Goal: Task Accomplishment & Management: Manage account settings

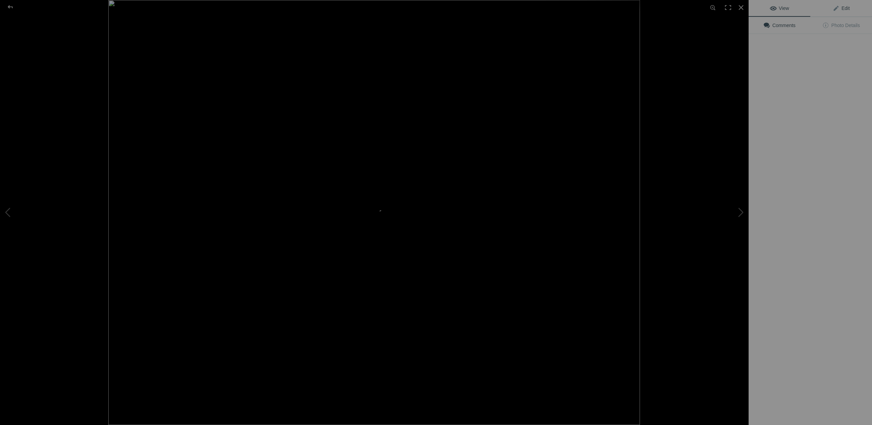
click at [845, 9] on span "Edit" at bounding box center [840, 7] width 17 height 5
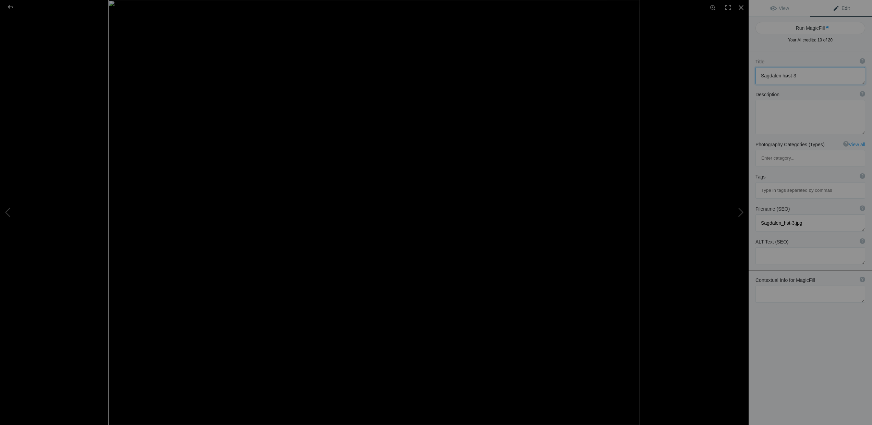
click at [795, 74] on textarea at bounding box center [810, 75] width 110 height 17
type textarea "Sagdalen høst"
click at [772, 111] on textarea at bounding box center [810, 117] width 110 height 34
paste textarea "Sagdalen Waterfall in Autumn: A Serene Landscape"
type textarea "Sagdalen Waterfall in Autumn: A Serene Landscape"
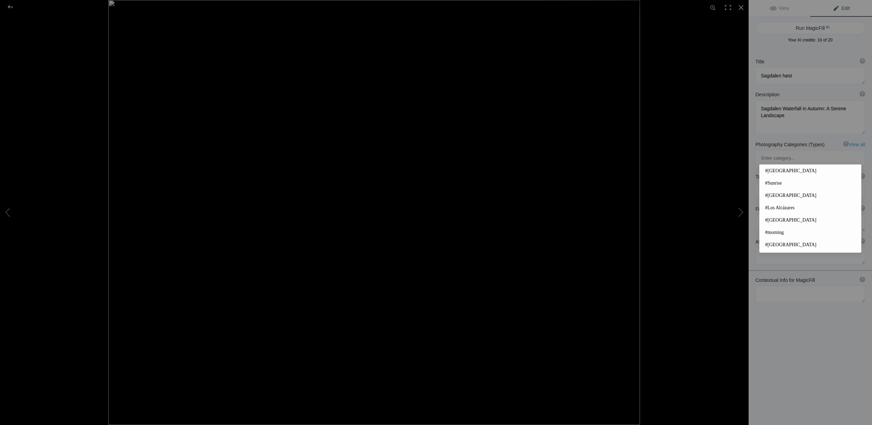
click at [762, 184] on input at bounding box center [810, 190] width 102 height 12
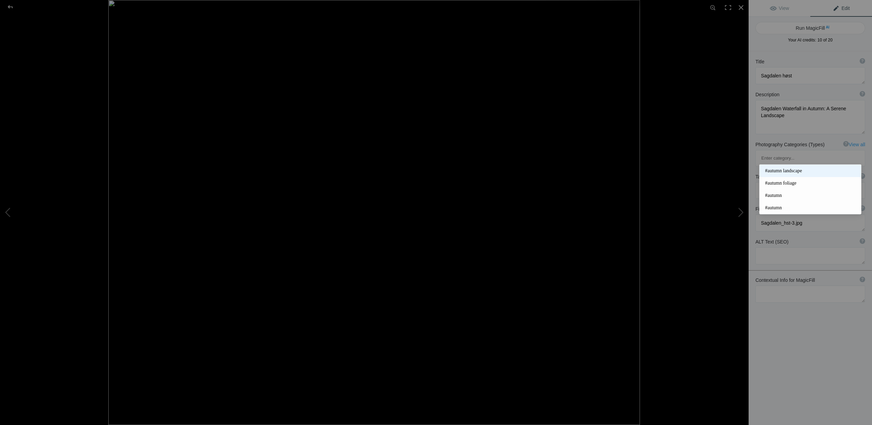
type input "autumn"
click at [790, 173] on span "#autumn landscape" at bounding box center [810, 171] width 90 height 7
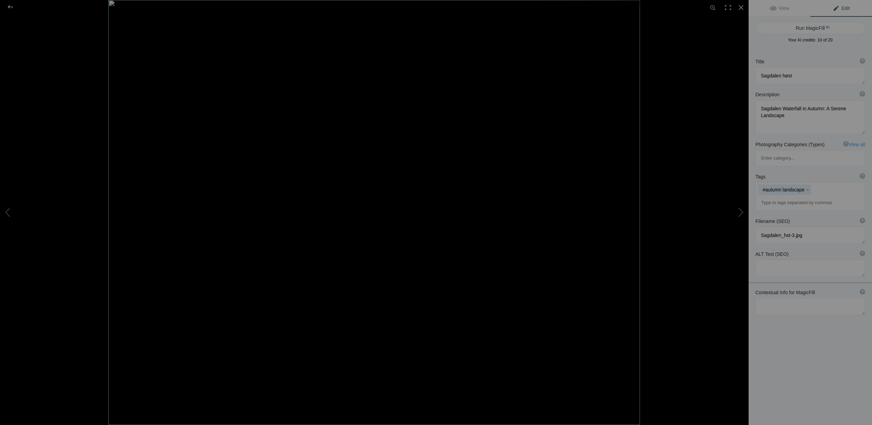
click at [788, 197] on input at bounding box center [810, 203] width 102 height 12
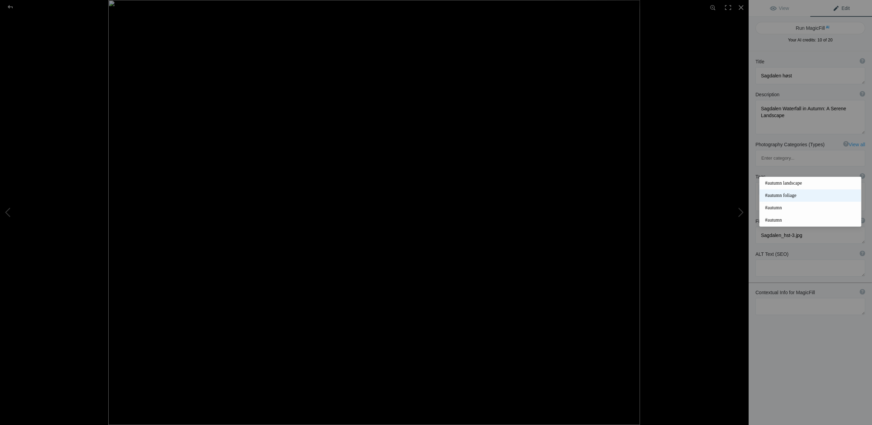
type input "autumn"
click at [788, 194] on span "#autumn foliage" at bounding box center [810, 195] width 90 height 7
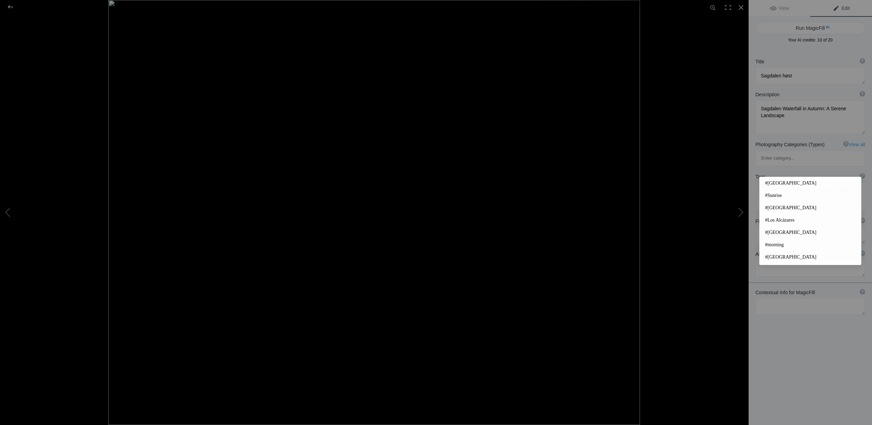
click at [779, 197] on input at bounding box center [810, 203] width 102 height 12
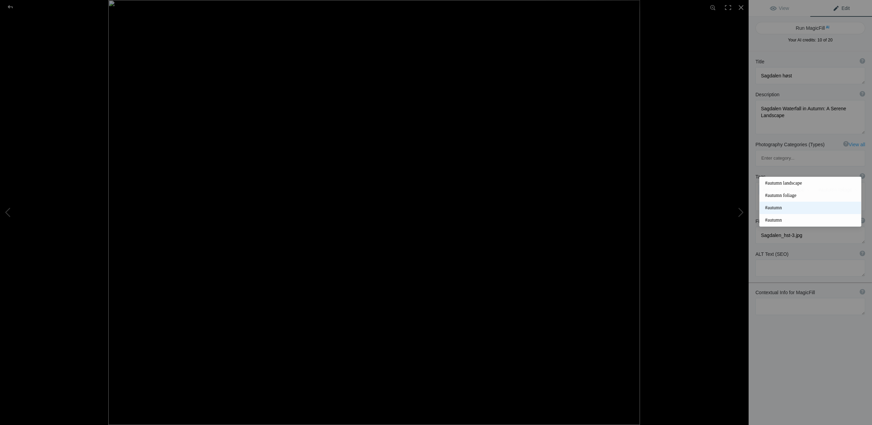
type input "autumn"
click at [774, 206] on span "#autumn" at bounding box center [810, 208] width 90 height 7
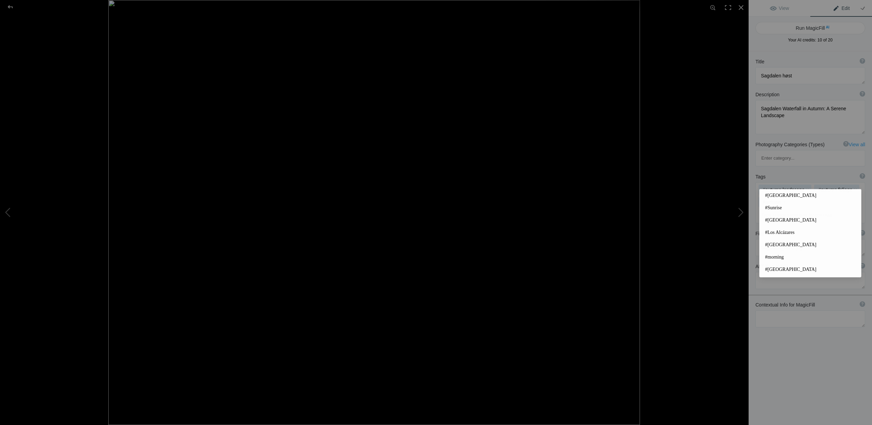
click at [766, 209] on input at bounding box center [810, 215] width 102 height 12
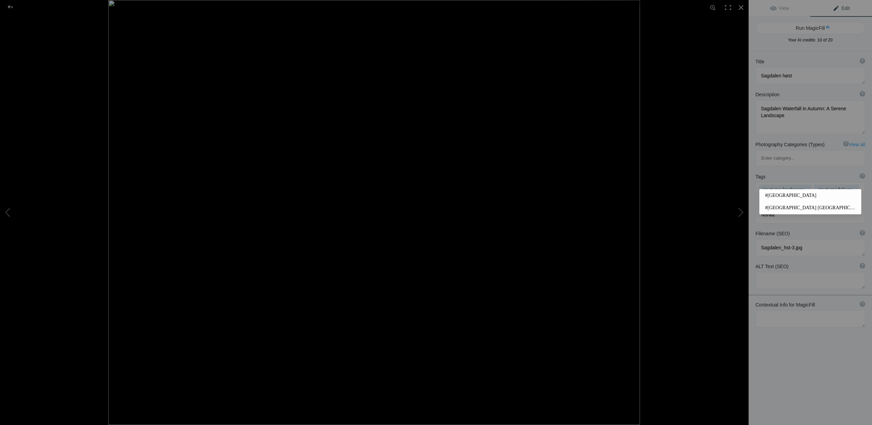
type input "[GEOGRAPHIC_DATA]"
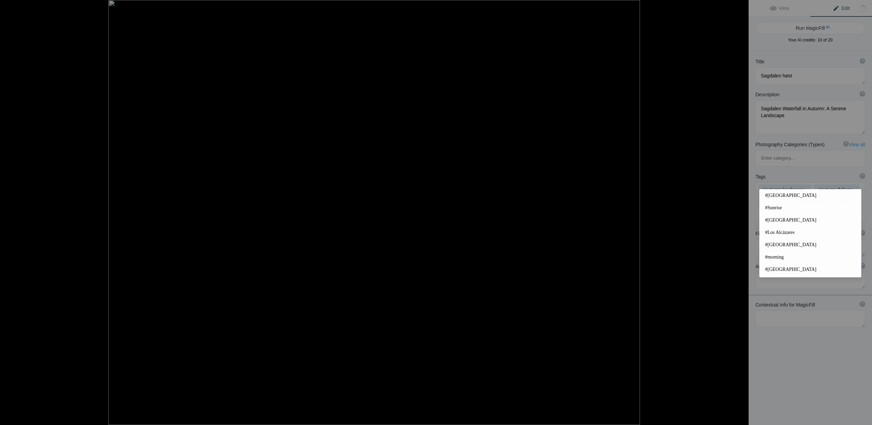
click at [766, 209] on input at bounding box center [810, 215] width 102 height 12
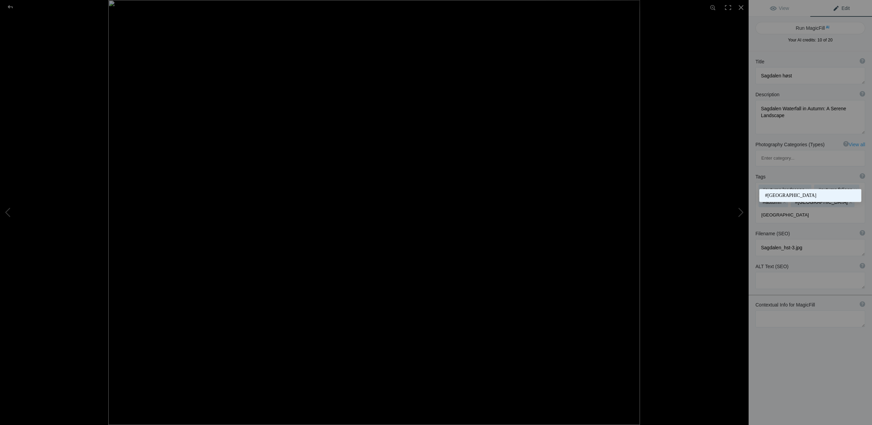
type input "Akershus"
click at [768, 196] on span "#akershus" at bounding box center [810, 195] width 90 height 7
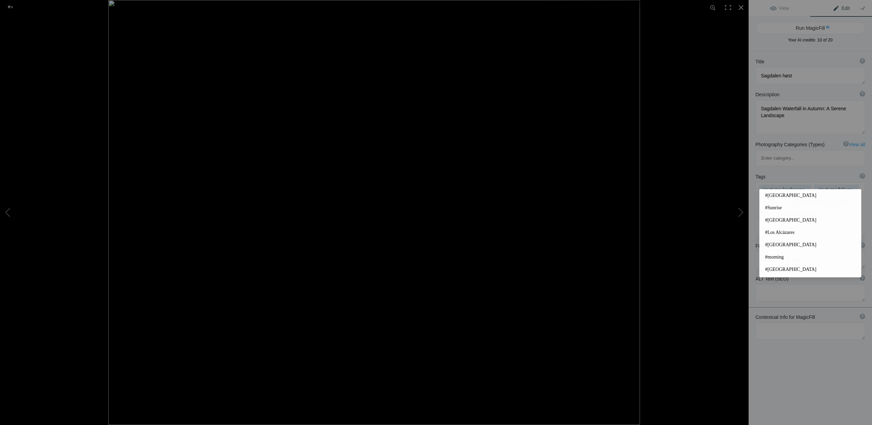
click at [772, 221] on input at bounding box center [810, 227] width 102 height 12
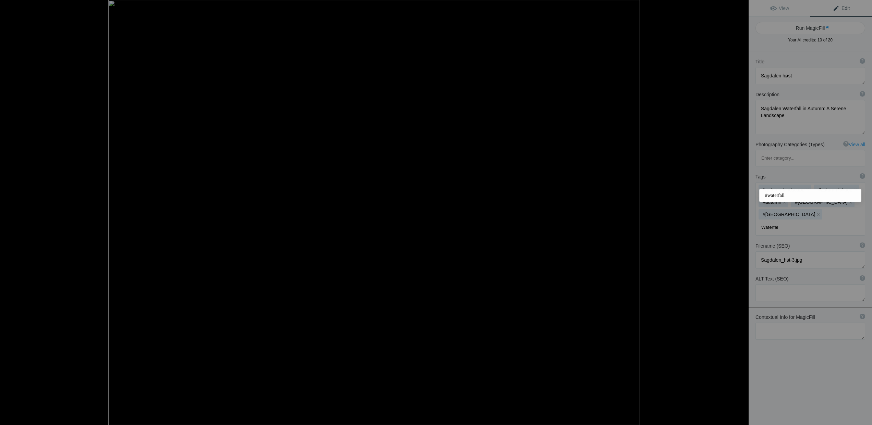
type input "Waterfall"
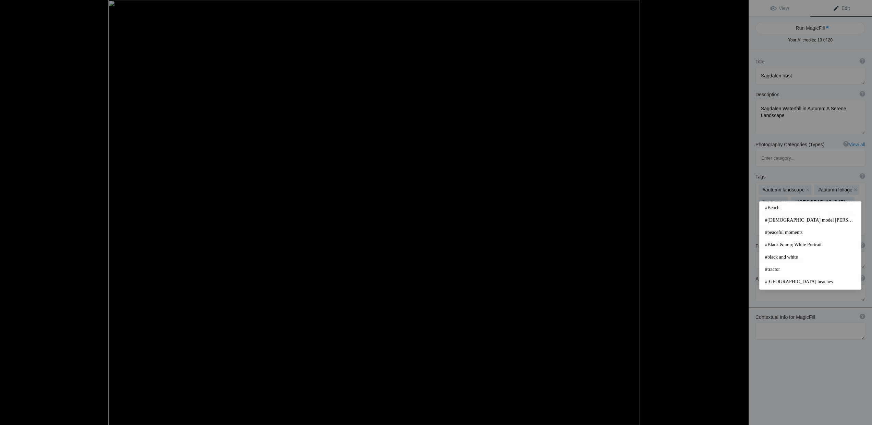
type input "A"
type input "Ar"
click at [780, 233] on span "#architecture" at bounding box center [810, 232] width 90 height 7
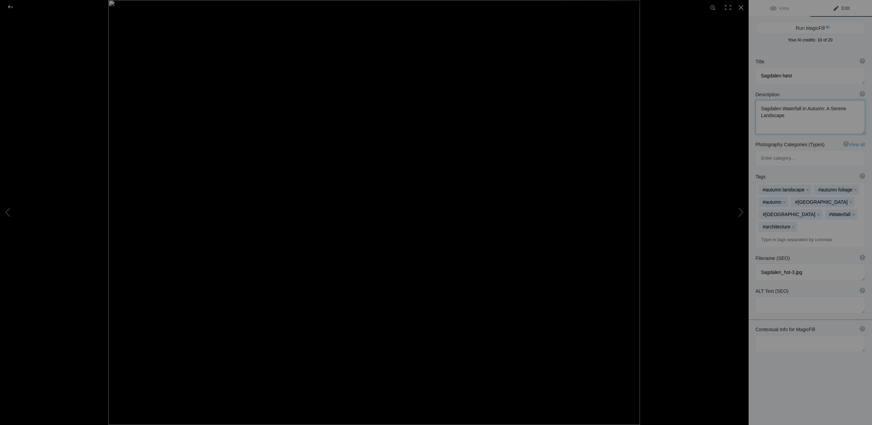
drag, startPoint x: 842, startPoint y: 109, endPoint x: 765, endPoint y: 110, distance: 77.4
click at [765, 110] on textarea at bounding box center [810, 117] width 110 height 34
drag, startPoint x: 790, startPoint y: 115, endPoint x: 760, endPoint y: 106, distance: 31.2
click at [760, 106] on textarea at bounding box center [810, 117] width 110 height 34
drag, startPoint x: 795, startPoint y: 76, endPoint x: 740, endPoint y: 78, distance: 54.5
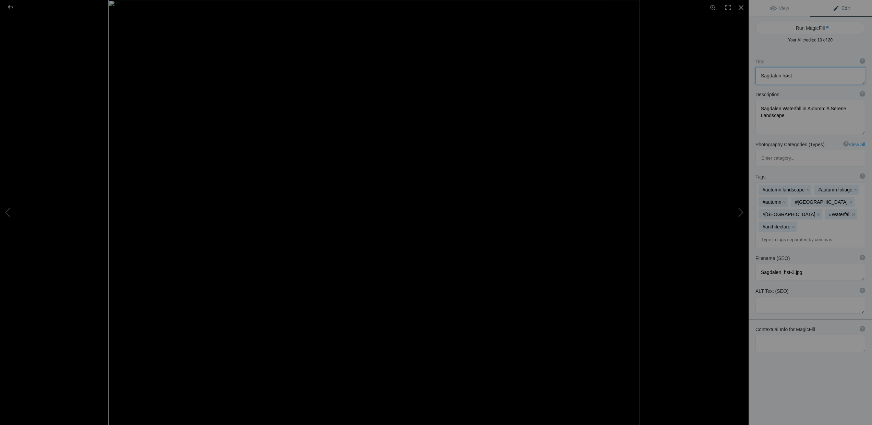
click at [740, 78] on div "Sagdalen høst-3 View Edit Run MagicFill AI Your AI credits: 10 of 20 You have u…" at bounding box center [436, 212] width 872 height 425
paste textarea "Waterfall in Autumn: A Serene Landscape"
type textarea "Sagdalen Waterfall in Autumn: A Serene Landscape"
drag, startPoint x: 786, startPoint y: 122, endPoint x: 757, endPoint y: 110, distance: 30.9
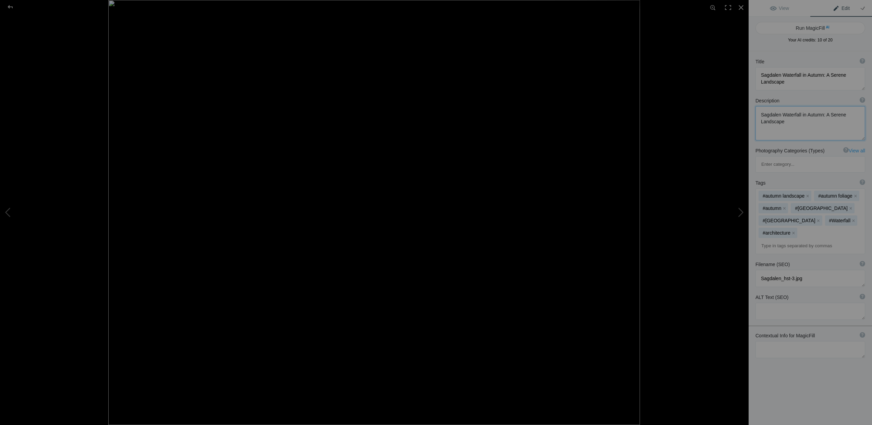
click at [757, 110] on textarea at bounding box center [810, 123] width 110 height 34
click at [818, 26] on button "Run MagicFill AI" at bounding box center [810, 28] width 110 height 12
type textarea "Sagdalen Waterfall in Autumn: A Tranquil Escape in Nature"
type textarea "Experience the breathtaking beauty of Sagdalen Waterfall during autumn, where v…"
type textarea "sagdalen-waterfall-autumn.jpg"
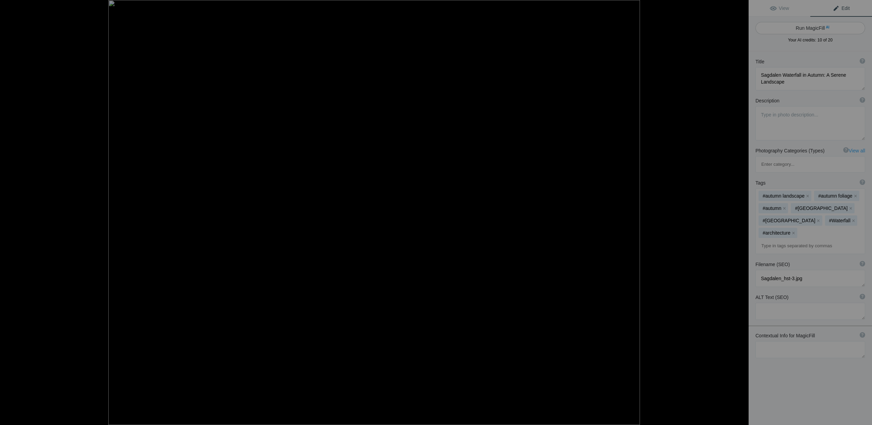
type textarea "A serene view of Sagdalen Waterfall in autumn, featuring vibrant foliage and a …"
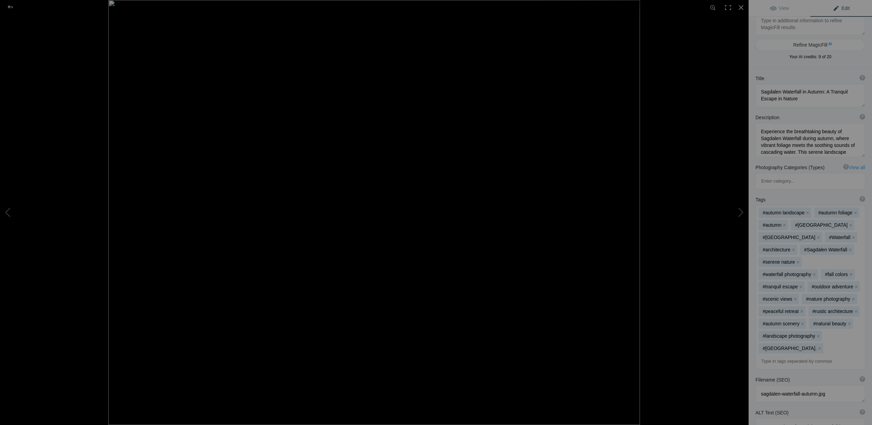
scroll to position [0, 0]
click at [11, 7] on div at bounding box center [10, 7] width 25 height 14
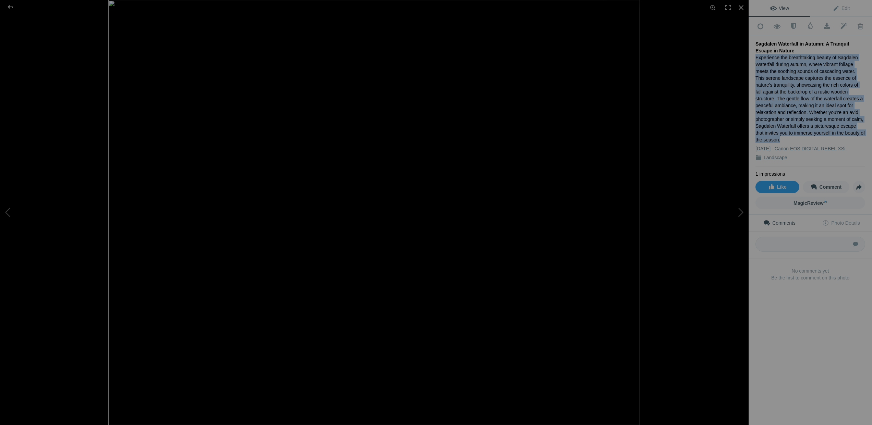
drag, startPoint x: 756, startPoint y: 55, endPoint x: 794, endPoint y: 133, distance: 87.0
click at [794, 133] on div "Experience the breathtaking beauty of Sagdalen Waterfall during autumn, where v…" at bounding box center [810, 98] width 110 height 89
copy div "Experience the breathtaking beauty of Sagdalen Waterfall during autumn, where v…"
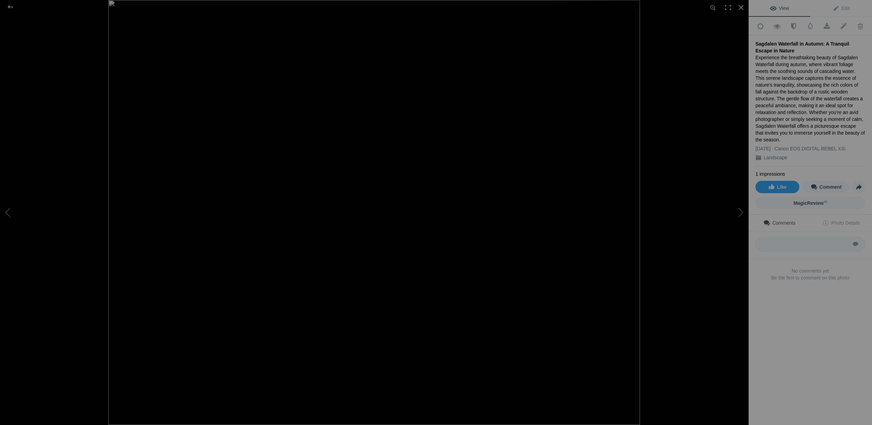
click at [825, 294] on div "Comments Photo Details Submit No comments yet Be the first to comment on this p…" at bounding box center [809, 259] width 123 height 89
